Goal: Task Accomplishment & Management: Use online tool/utility

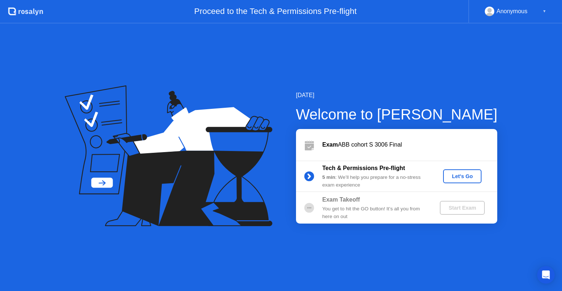
click at [454, 176] on div "Let's Go" at bounding box center [462, 176] width 33 height 6
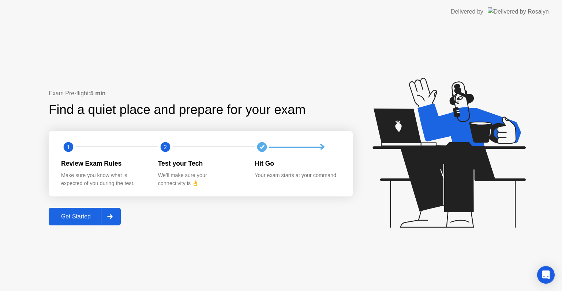
click at [100, 213] on div "Get Started" at bounding box center [76, 216] width 50 height 7
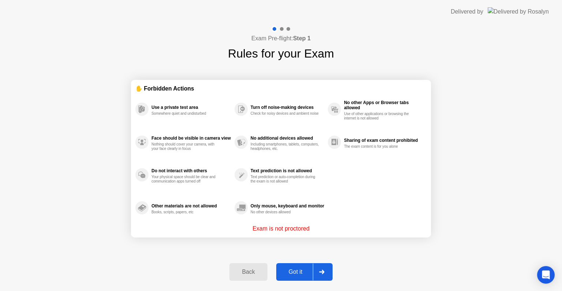
click at [288, 270] on div "Got it" at bounding box center [295, 271] width 34 height 7
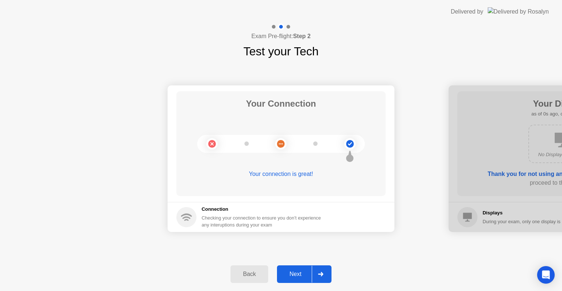
click at [288, 270] on div "Next" at bounding box center [295, 273] width 33 height 7
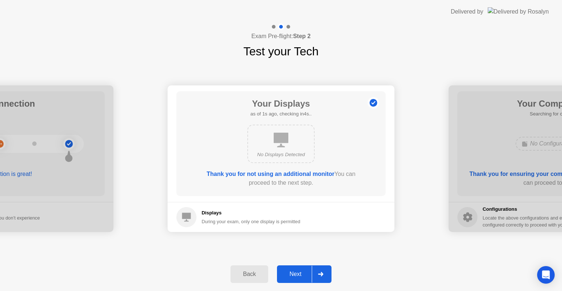
click at [288, 270] on div "Next" at bounding box center [295, 273] width 33 height 7
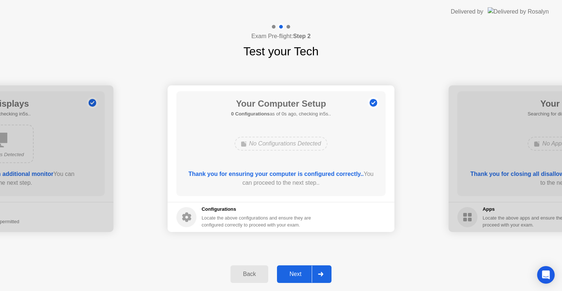
click at [288, 270] on div "Next" at bounding box center [295, 273] width 33 height 7
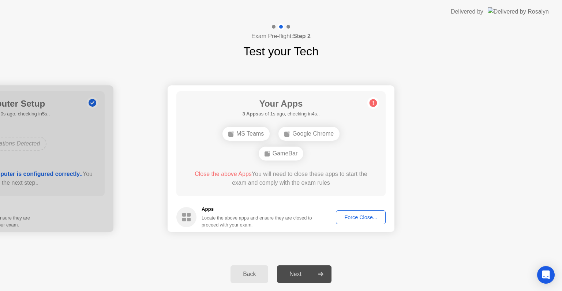
click at [349, 216] on div "Force Close..." at bounding box center [360, 217] width 45 height 6
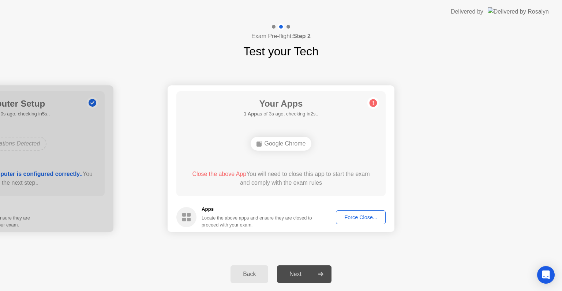
click at [352, 217] on div "Force Close..." at bounding box center [360, 217] width 45 height 6
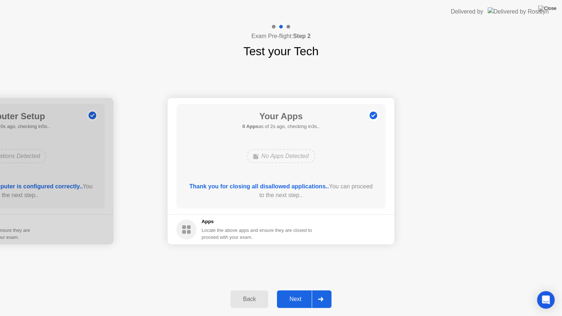
click at [297, 290] on div "Next" at bounding box center [295, 299] width 33 height 7
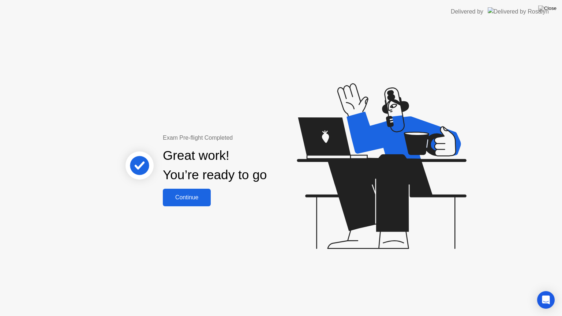
click at [189, 201] on div "Continue" at bounding box center [187, 197] width 44 height 7
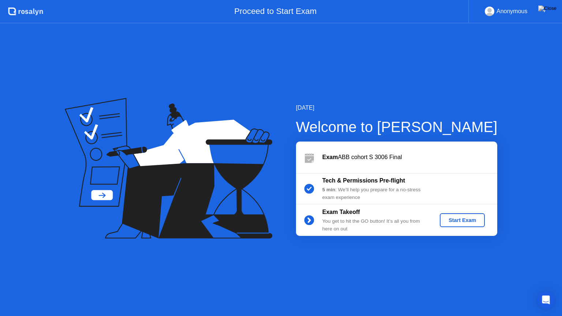
click at [454, 217] on div "Start Exam" at bounding box center [462, 220] width 39 height 6
